Goal: Information Seeking & Learning: Learn about a topic

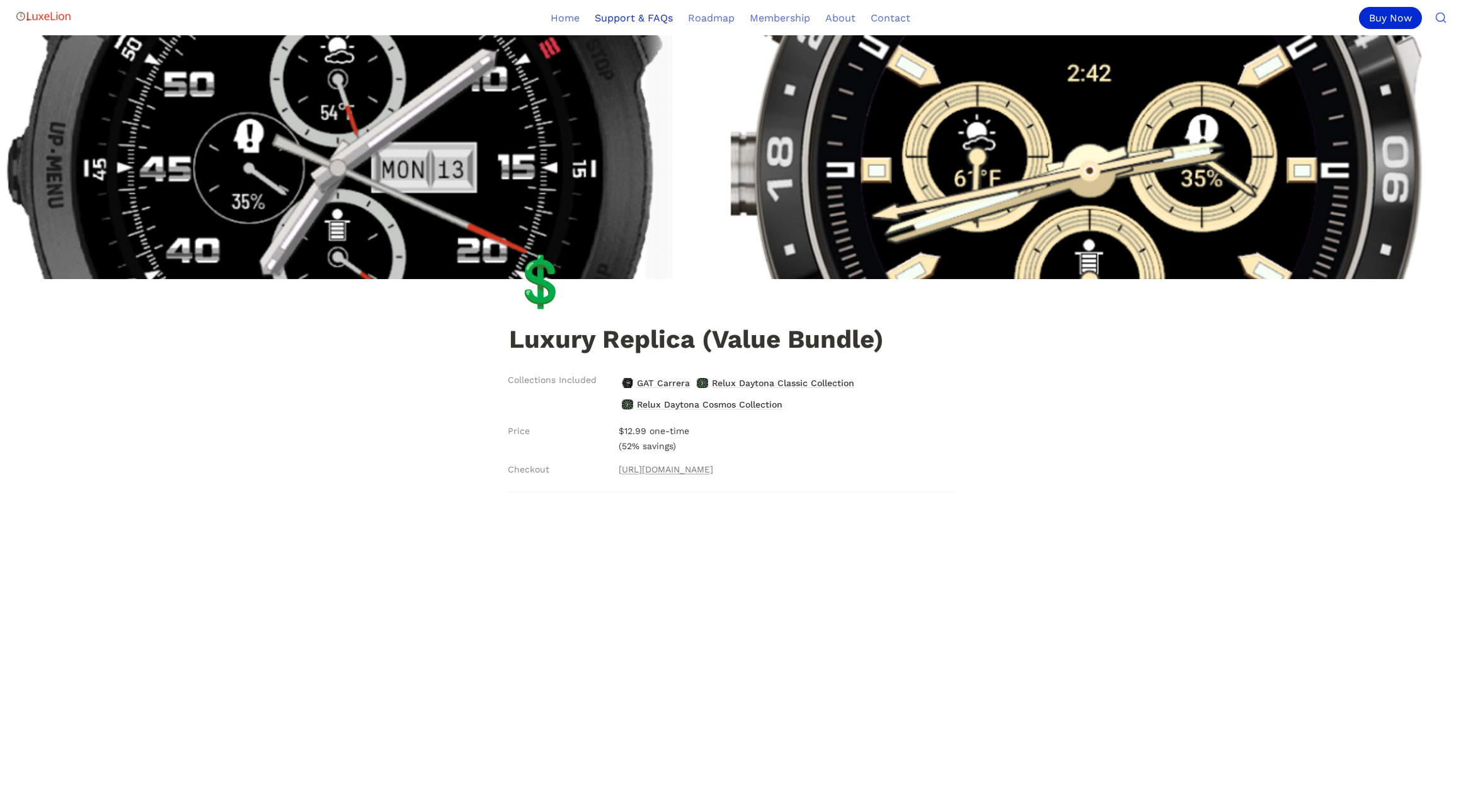
click at [638, 18] on link "Support & FAQs" at bounding box center [634, 18] width 93 height 35
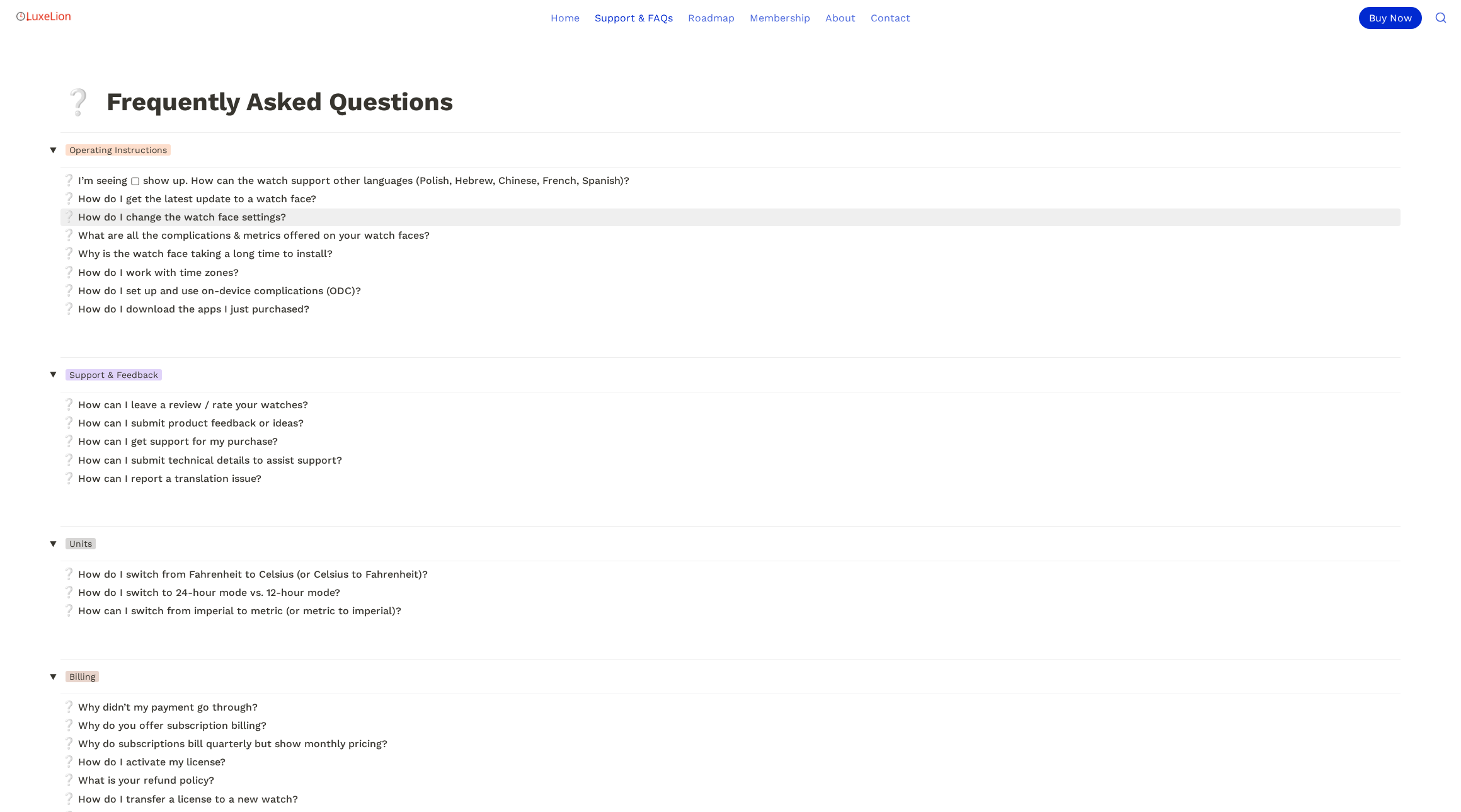
click at [268, 217] on link at bounding box center [730, 216] width 1341 height 17
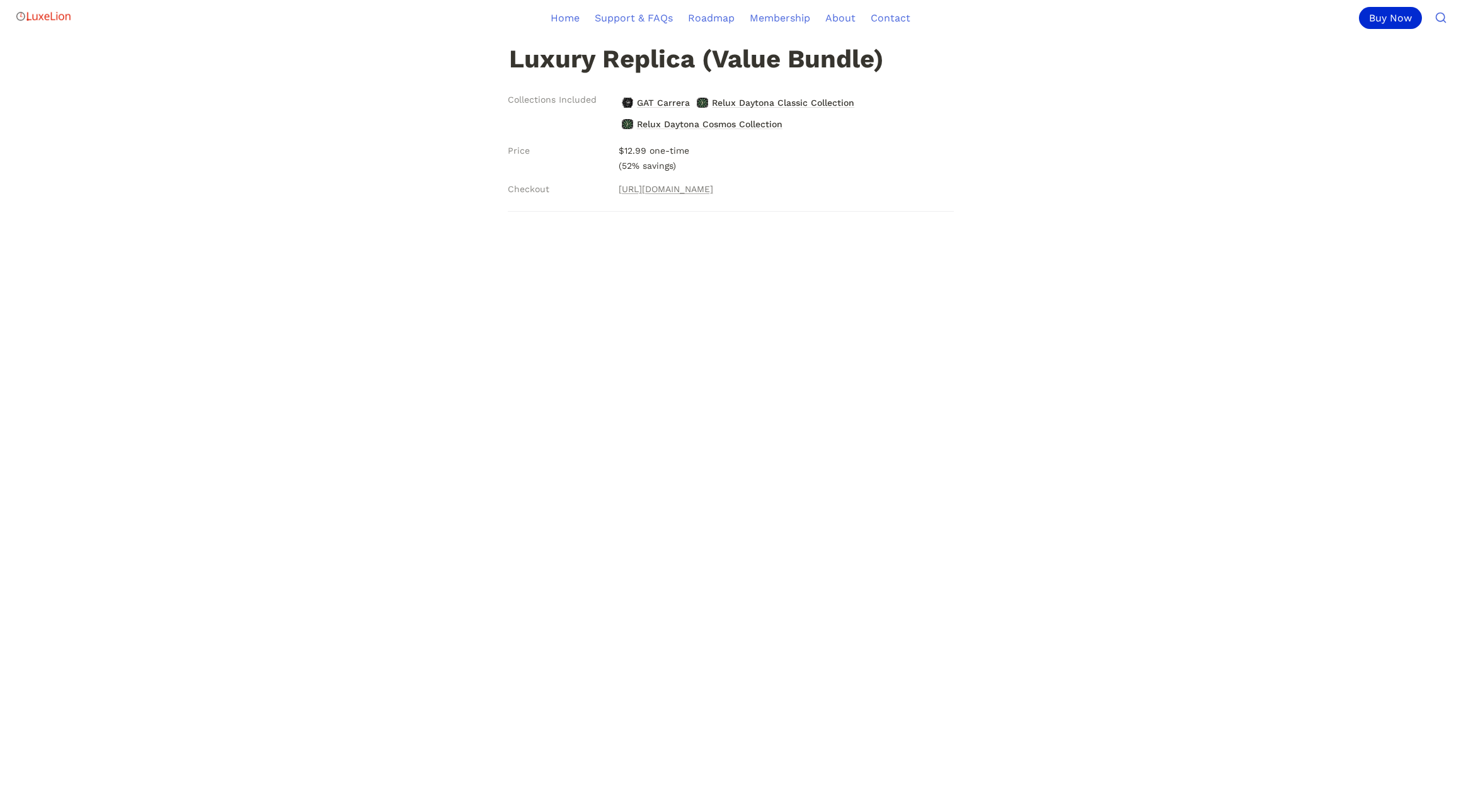
scroll to position [289, 0]
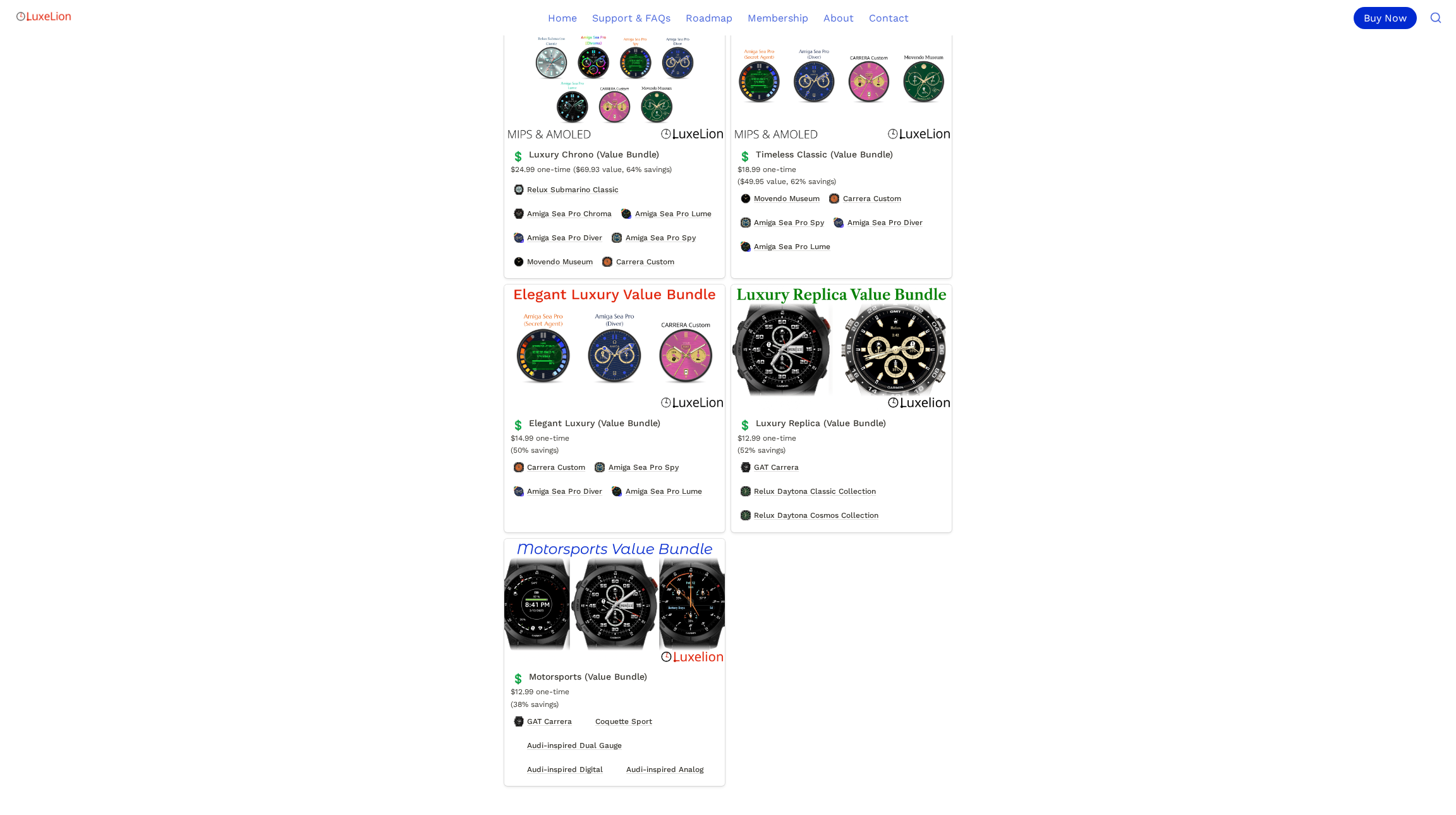
scroll to position [497, 0]
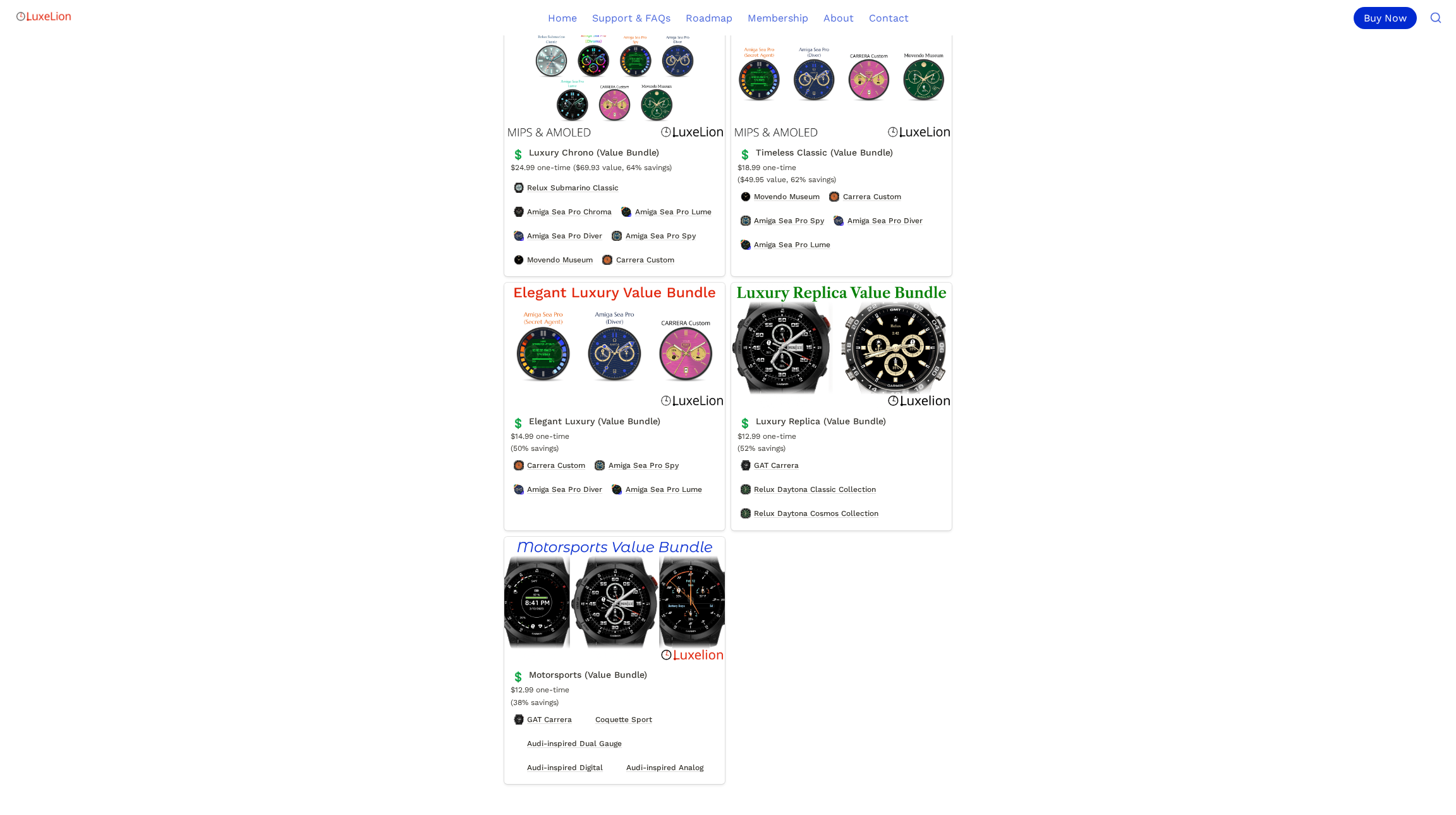
click at [866, 366] on link "Luxury Replica (Value Bundle)" at bounding box center [842, 406] width 221 height 248
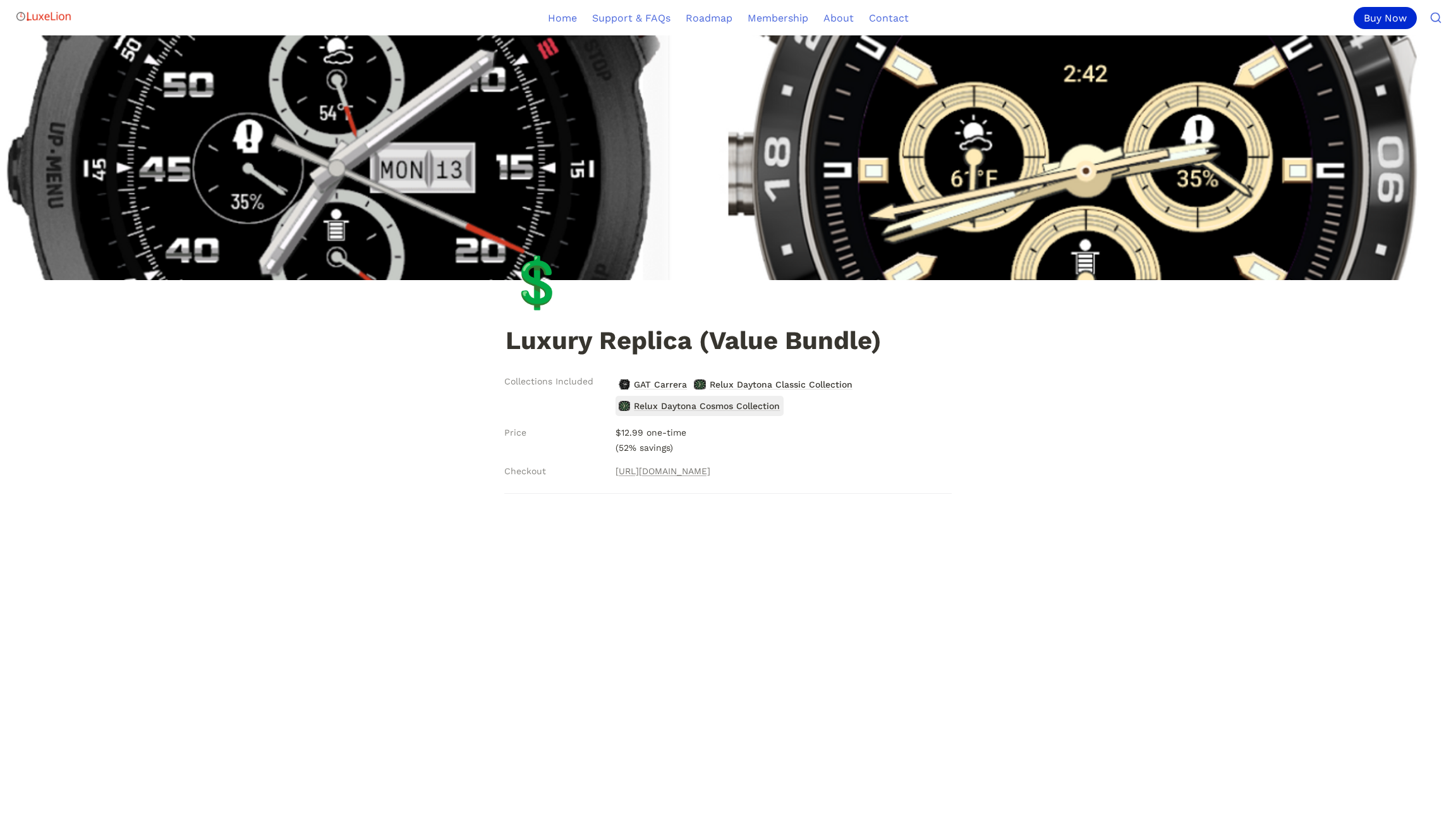
click at [711, 405] on span "Relux Daytona Cosmos Collection" at bounding box center [707, 406] width 148 height 17
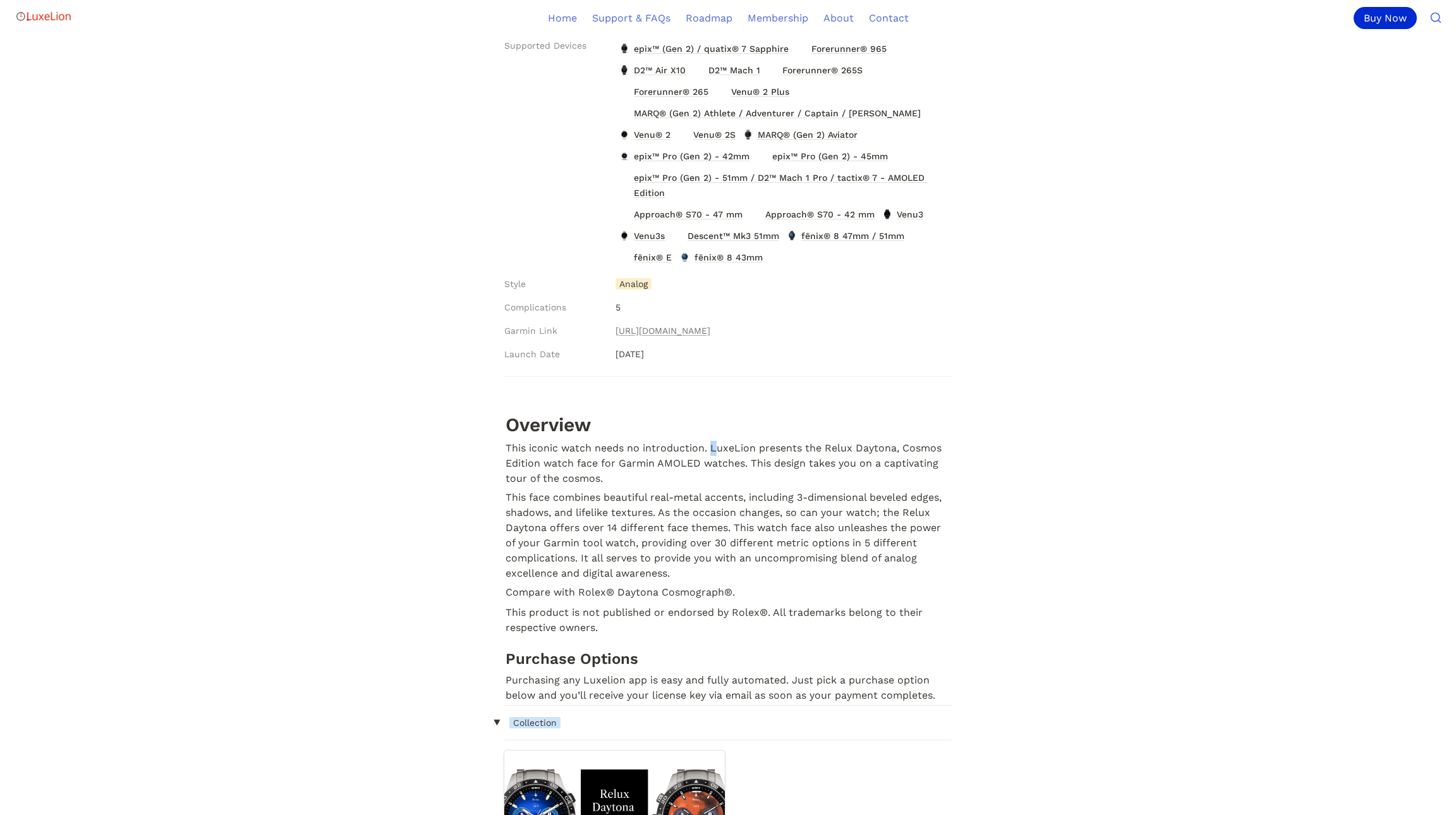
scroll to position [399, 0]
drag, startPoint x: 711, startPoint y: 446, endPoint x: 753, endPoint y: 446, distance: 42.0
click at [753, 446] on p "This iconic watch needs no introduction. LuxeLion presents the Relux Daytona, C…" at bounding box center [728, 464] width 447 height 49
copy p "LuxeLion"
